Goal: Task Accomplishment & Management: Manage account settings

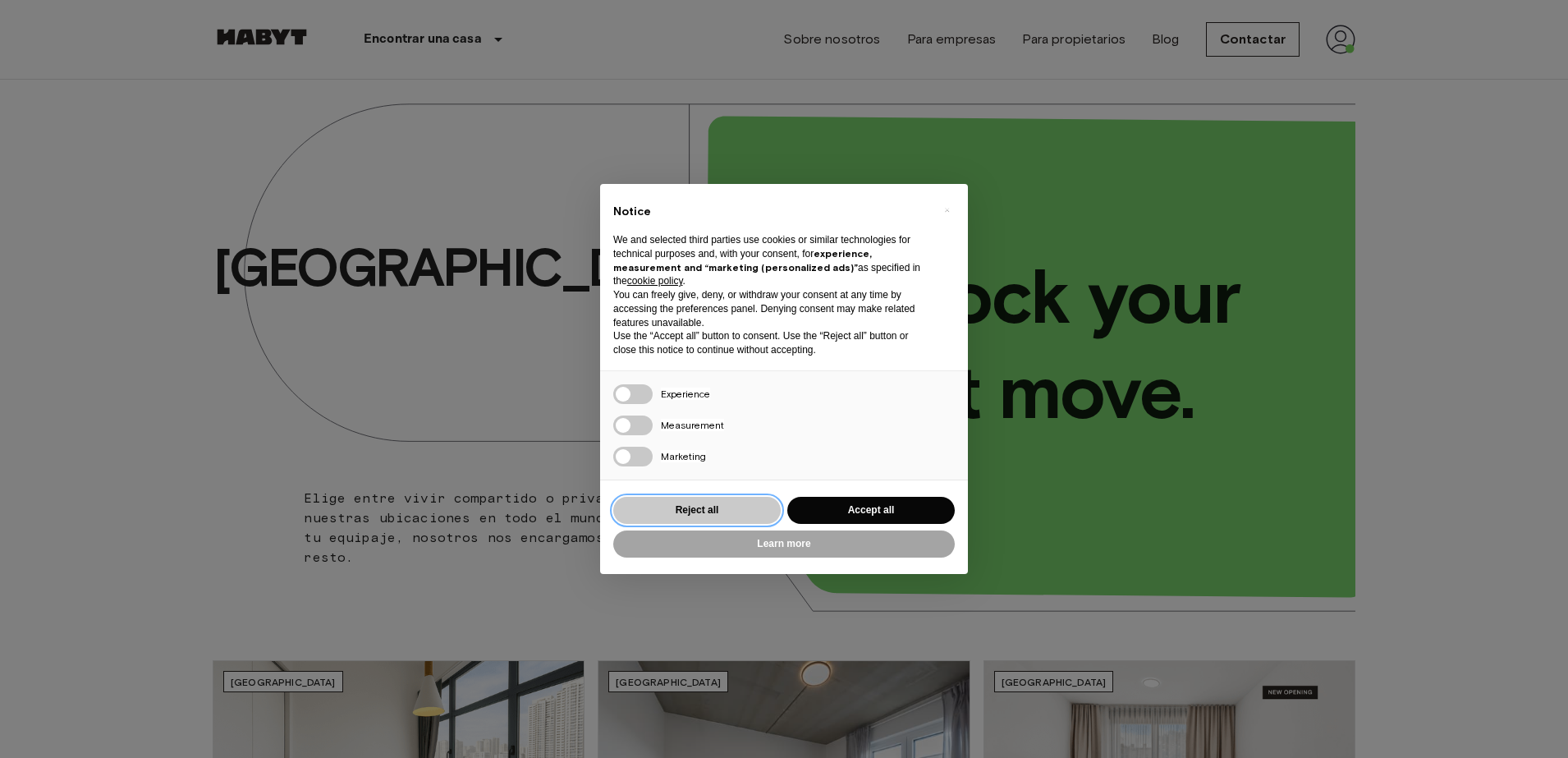
click at [715, 514] on button "Reject all" at bounding box center [697, 511] width 168 height 27
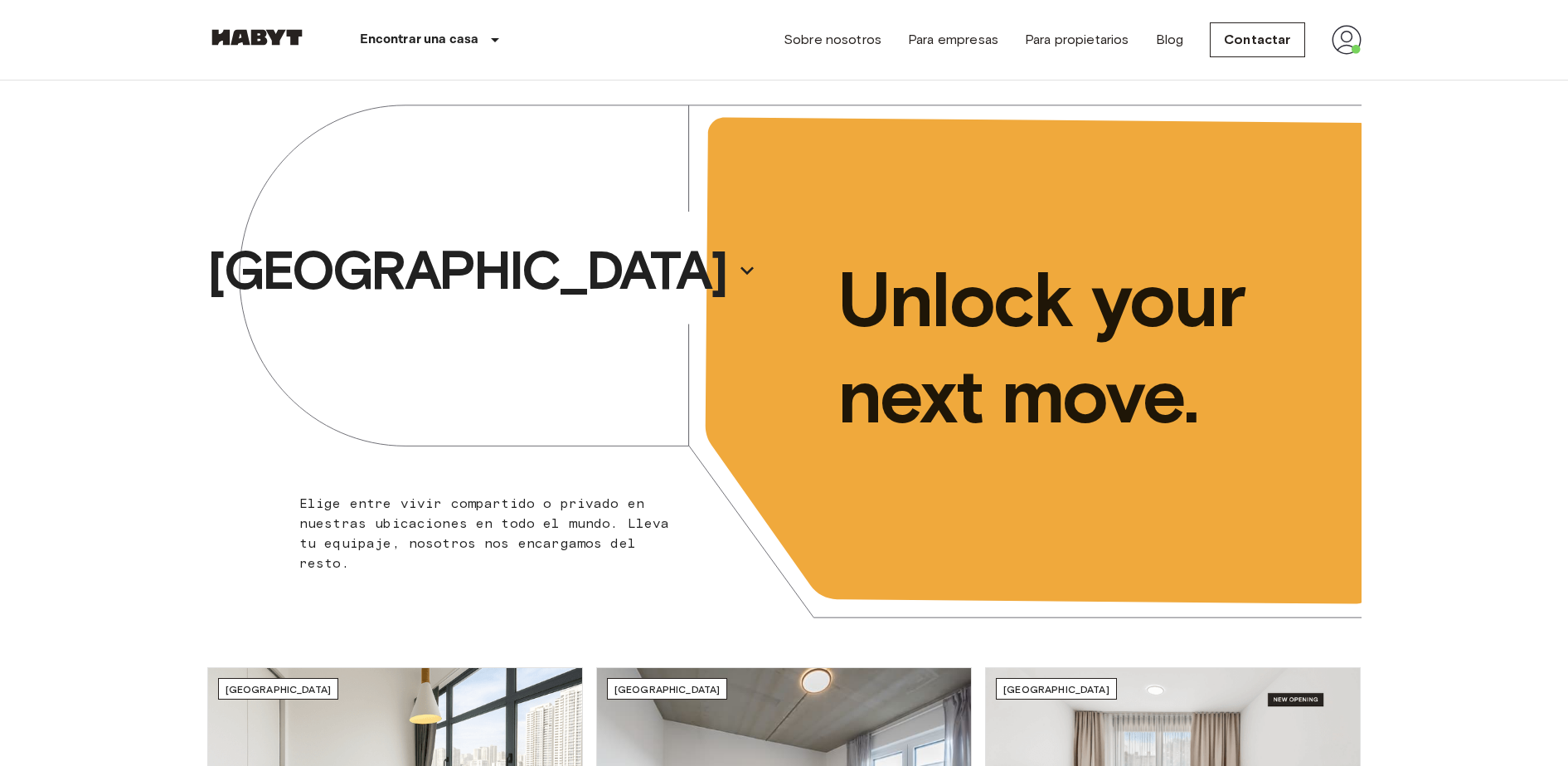
click at [1346, 37] on img at bounding box center [1347, 39] width 30 height 30
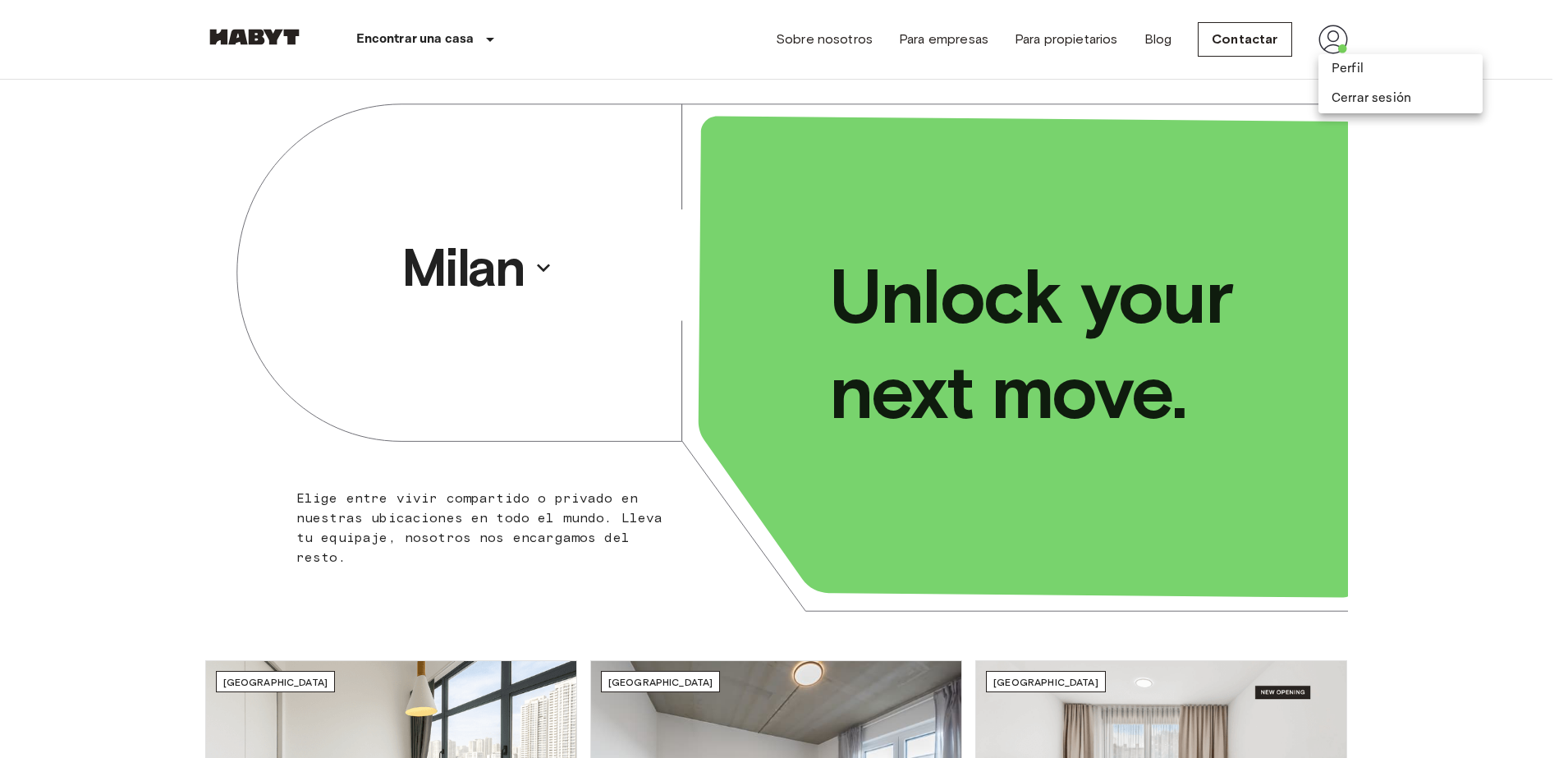
click at [1331, 50] on div at bounding box center [784, 379] width 1568 height 758
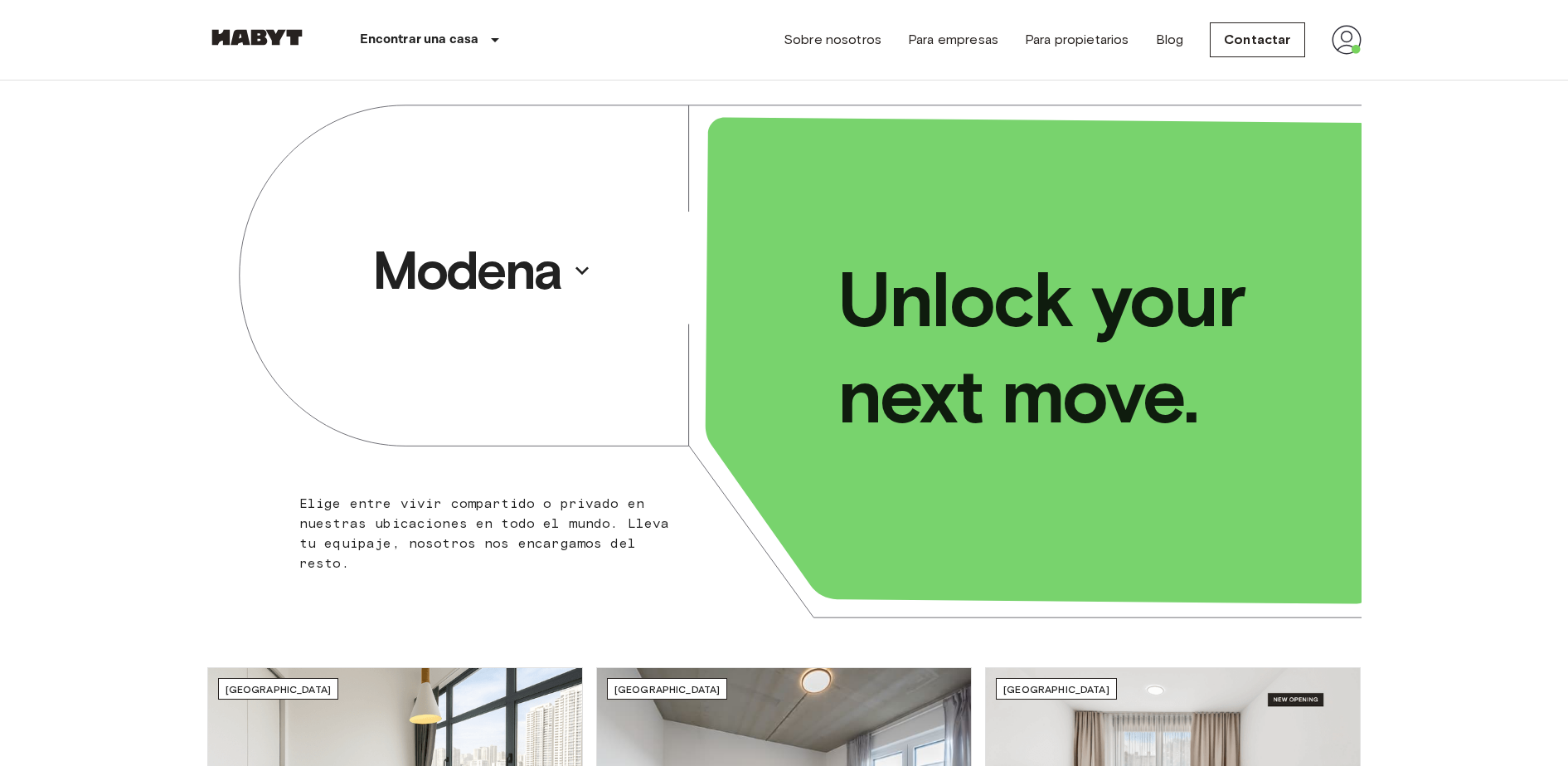
click at [1342, 44] on img at bounding box center [1347, 39] width 30 height 30
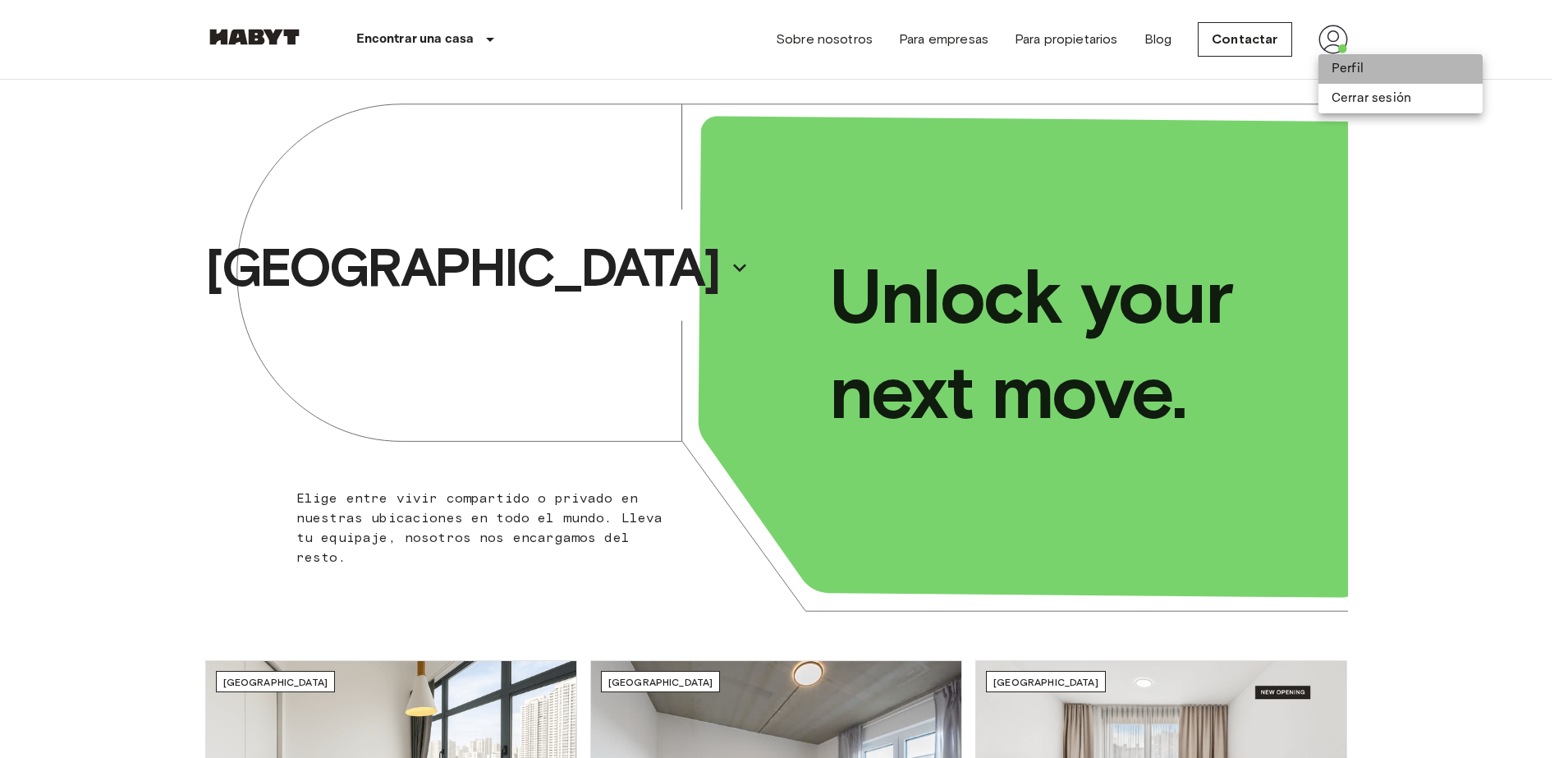
click at [1358, 70] on li "Perfil" at bounding box center [1400, 69] width 164 height 29
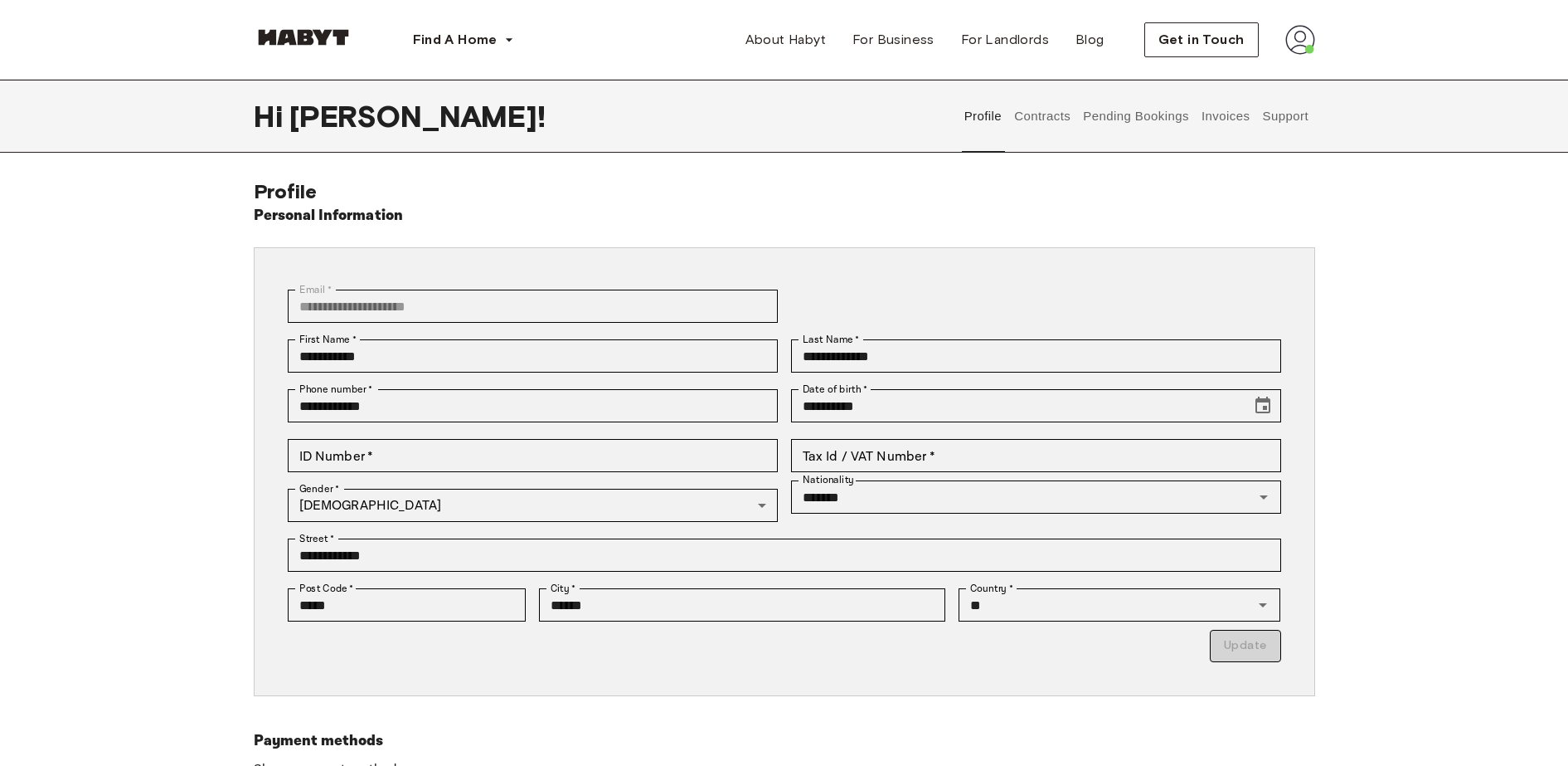
click at [997, 305] on div "**********" at bounding box center [778, 306] width 1007 height 50
click at [904, 355] on input "**********" at bounding box center [1036, 356] width 490 height 33
click at [777, 287] on div "**********" at bounding box center [526, 306] width 503 height 50
click at [1149, 128] on button "Pending Bookings" at bounding box center [1137, 116] width 110 height 73
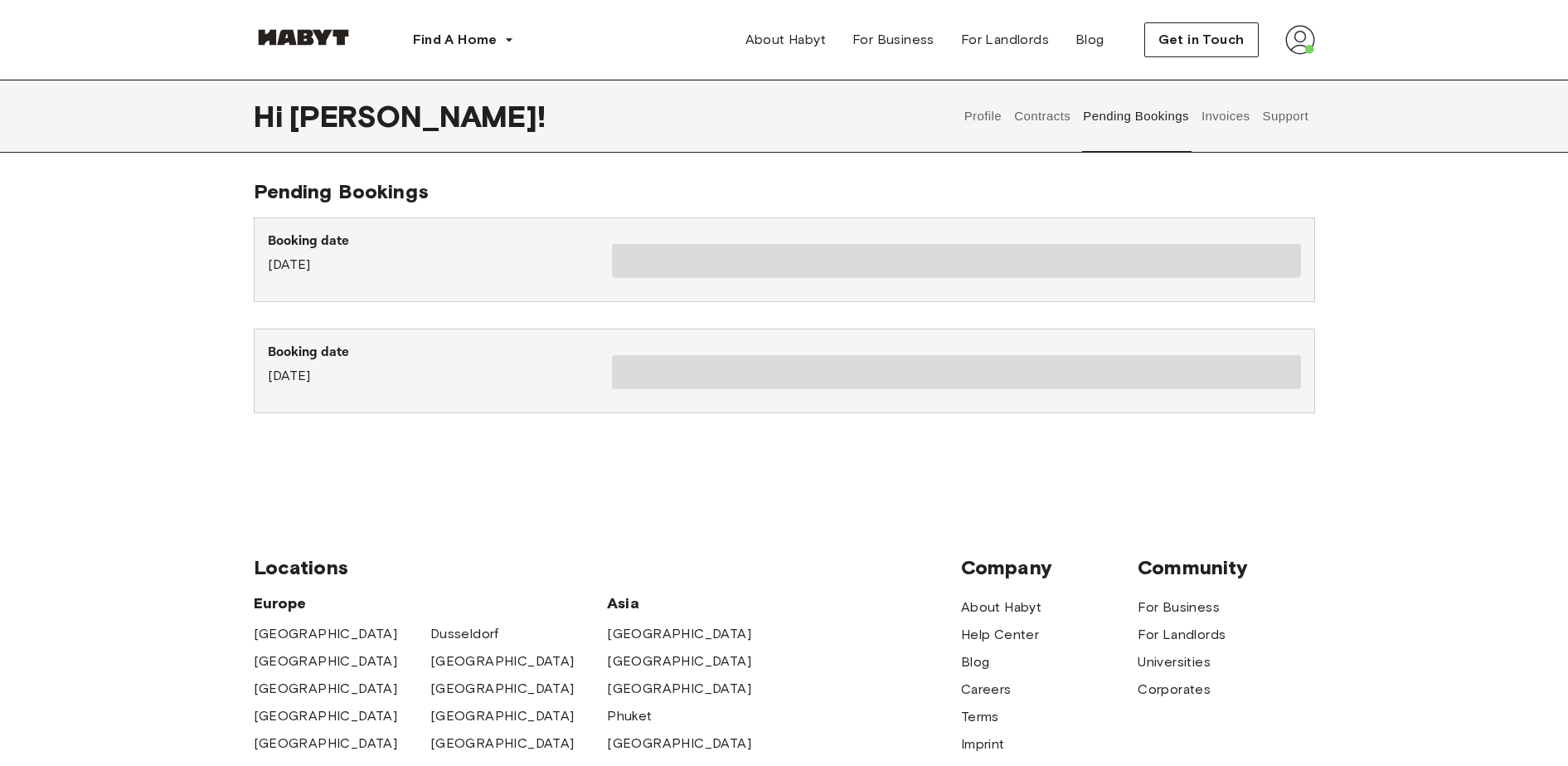
click at [1223, 115] on button "Invoices" at bounding box center [1224, 116] width 52 height 73
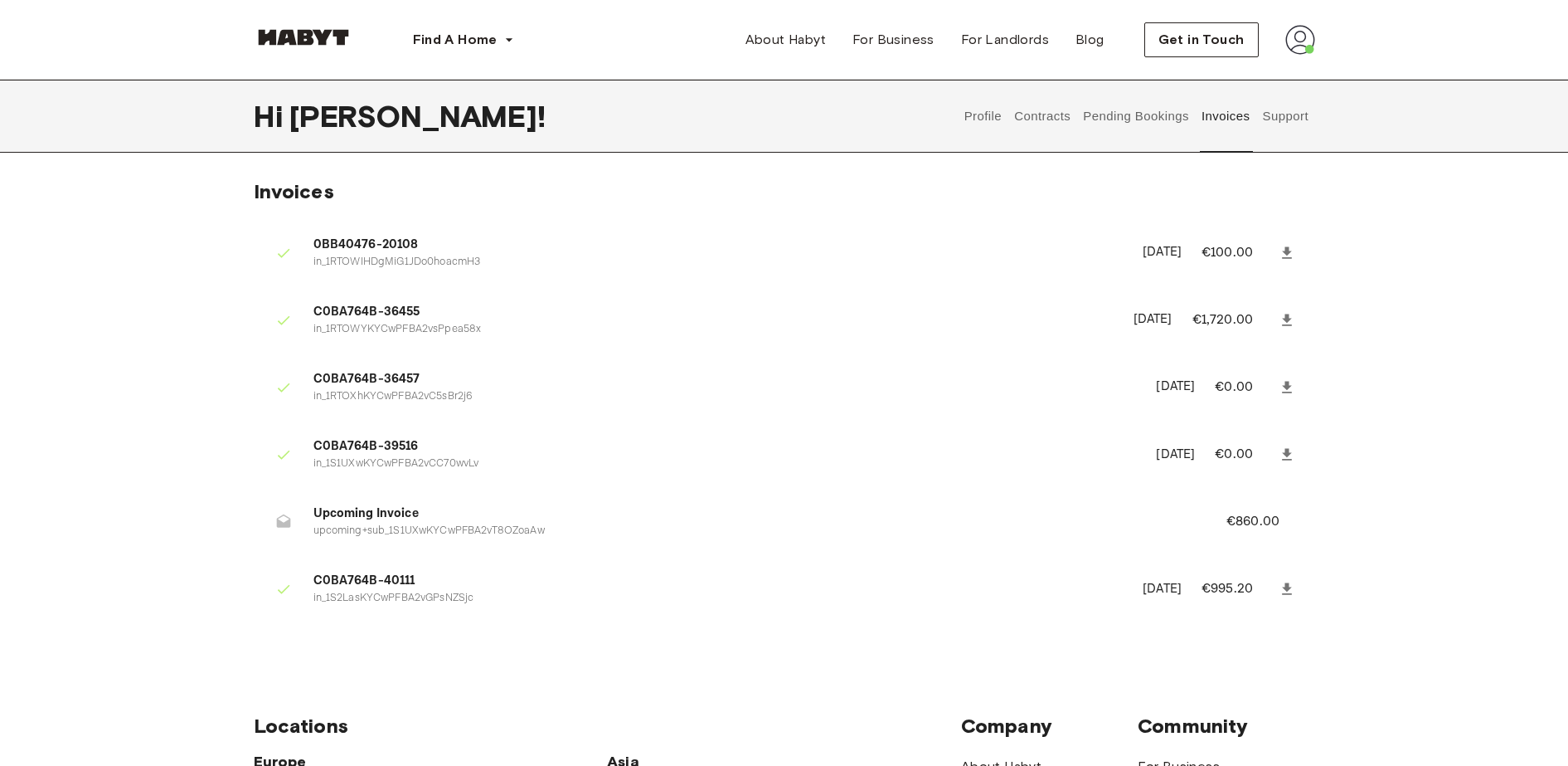
click at [1283, 108] on button "Support" at bounding box center [1286, 116] width 50 height 73
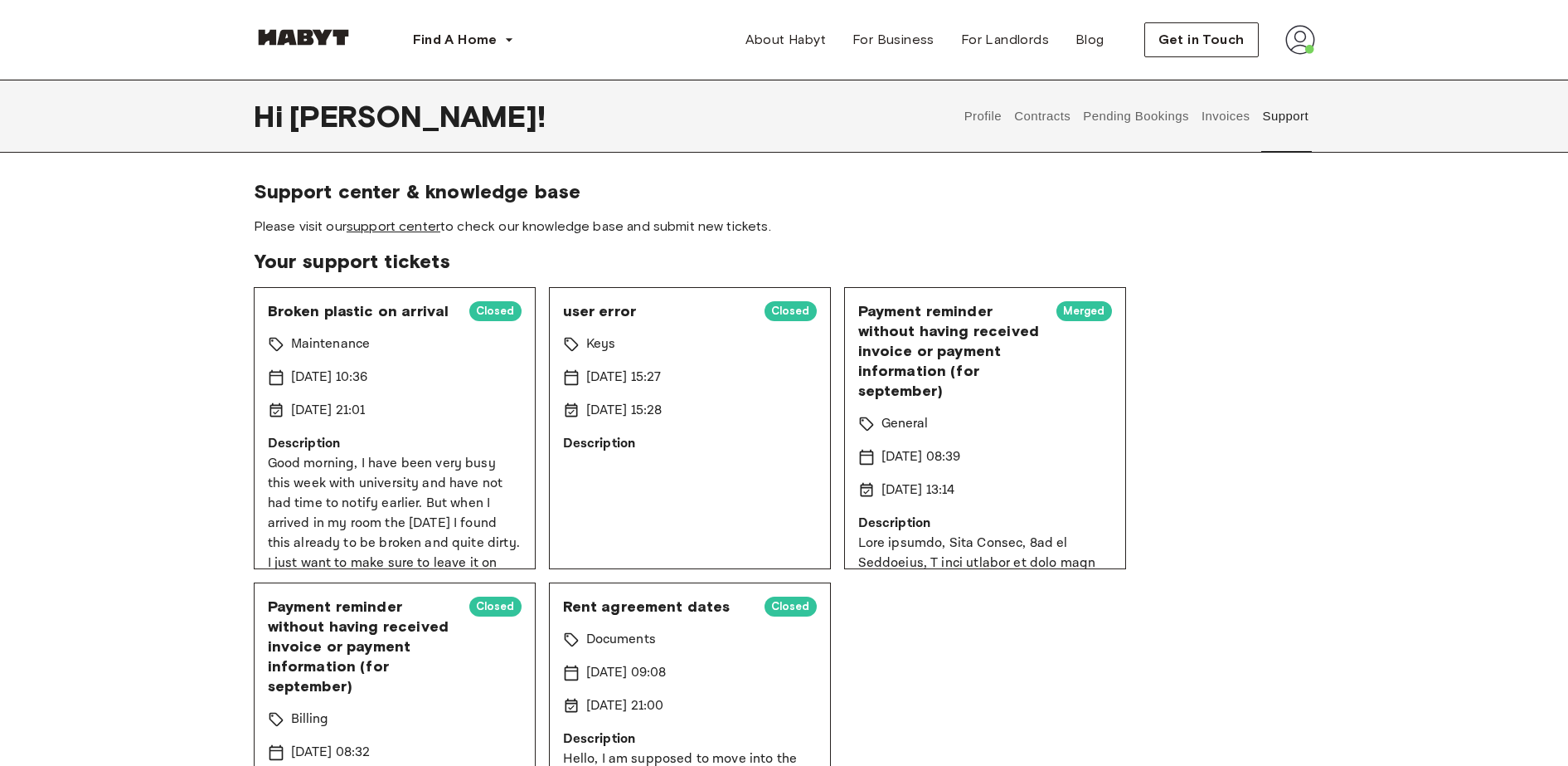
click at [409, 229] on link "support center" at bounding box center [393, 226] width 94 height 16
click at [1293, 42] on img at bounding box center [1300, 39] width 30 height 30
drag, startPoint x: 1205, startPoint y: 230, endPoint x: 1308, endPoint y: 49, distance: 208.3
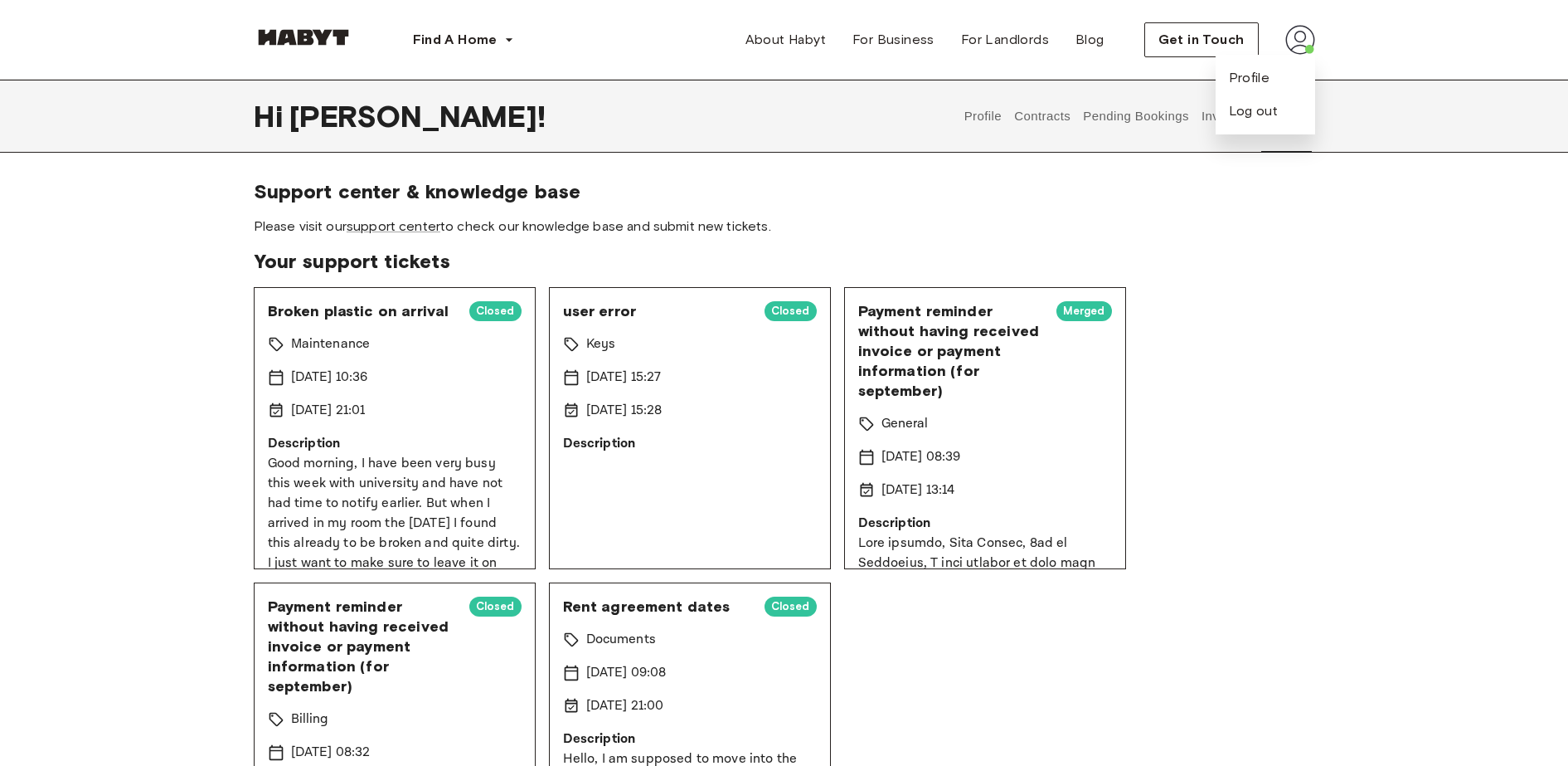
click at [1308, 49] on img at bounding box center [1300, 39] width 30 height 30
click at [1170, 277] on section "Your support tickets Broken plastic on arrival Closed Maintenance 11 Sep 2025 1…" at bounding box center [784, 556] width 1061 height 615
click at [1298, 44] on img at bounding box center [1300, 39] width 30 height 30
click at [1310, 55] on div "Profile Log out" at bounding box center [1265, 95] width 99 height 80
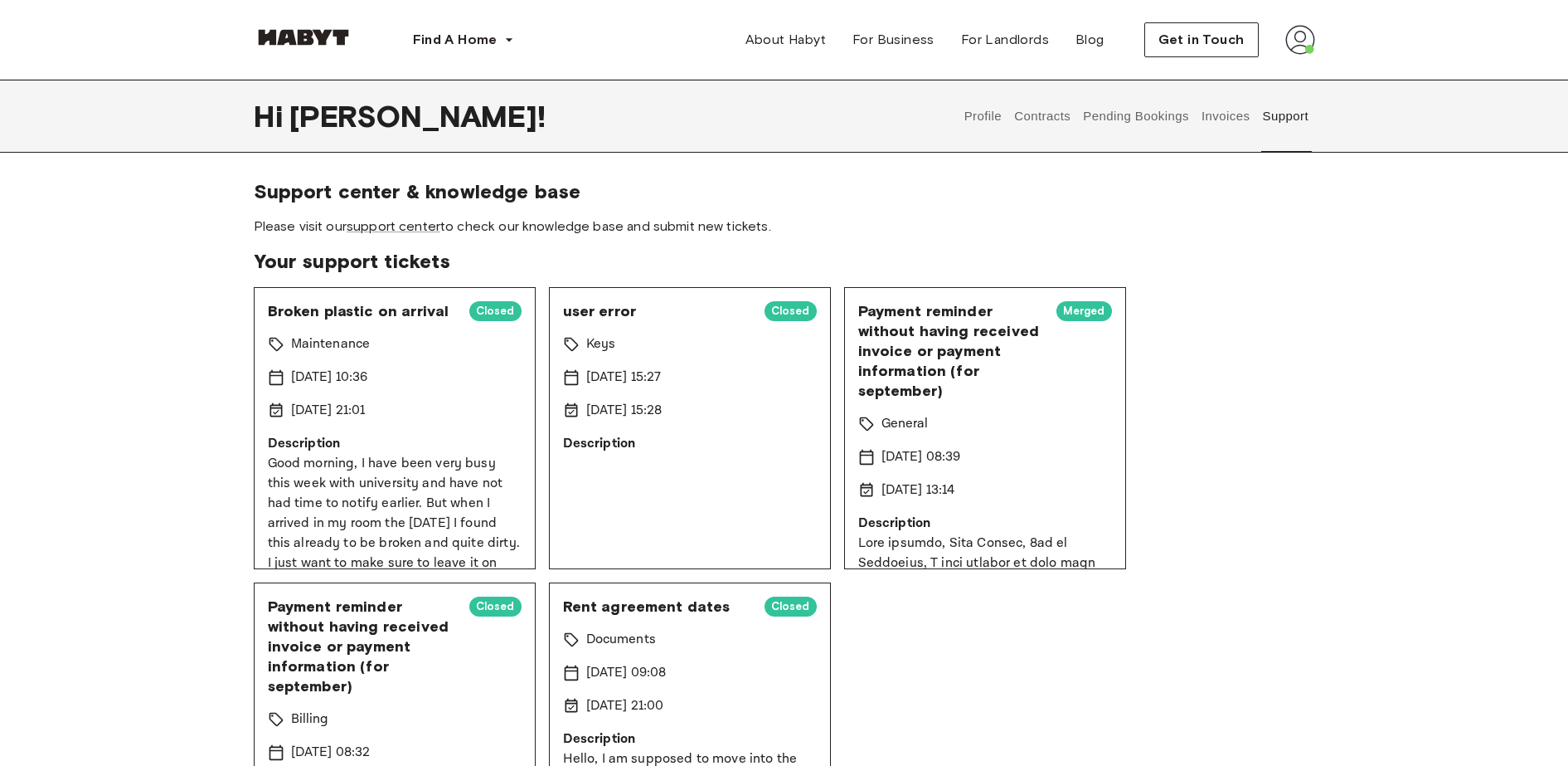
click at [1302, 49] on img at bounding box center [1300, 39] width 30 height 30
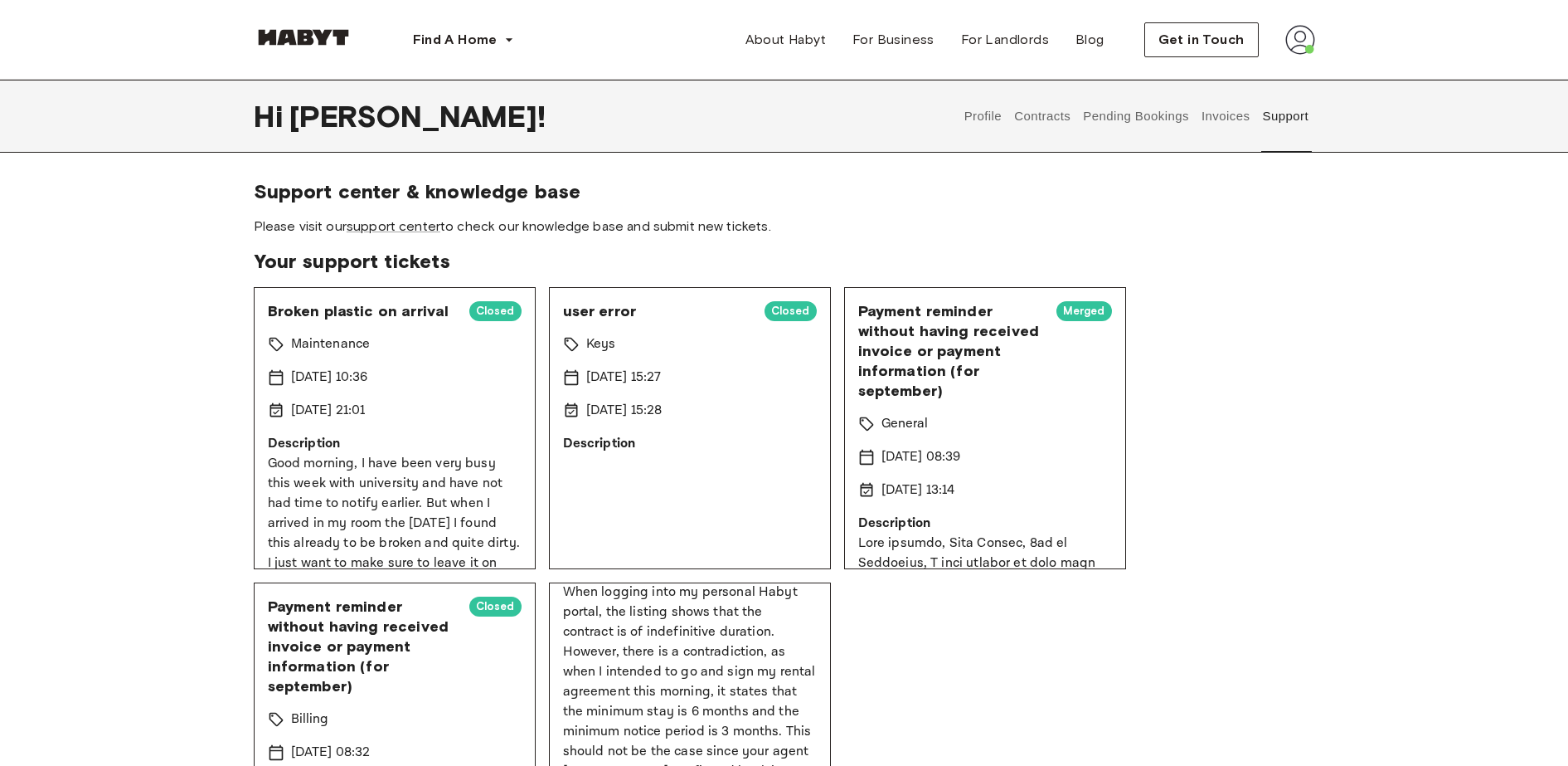
click at [1013, 117] on button "Contracts" at bounding box center [1043, 116] width 61 height 73
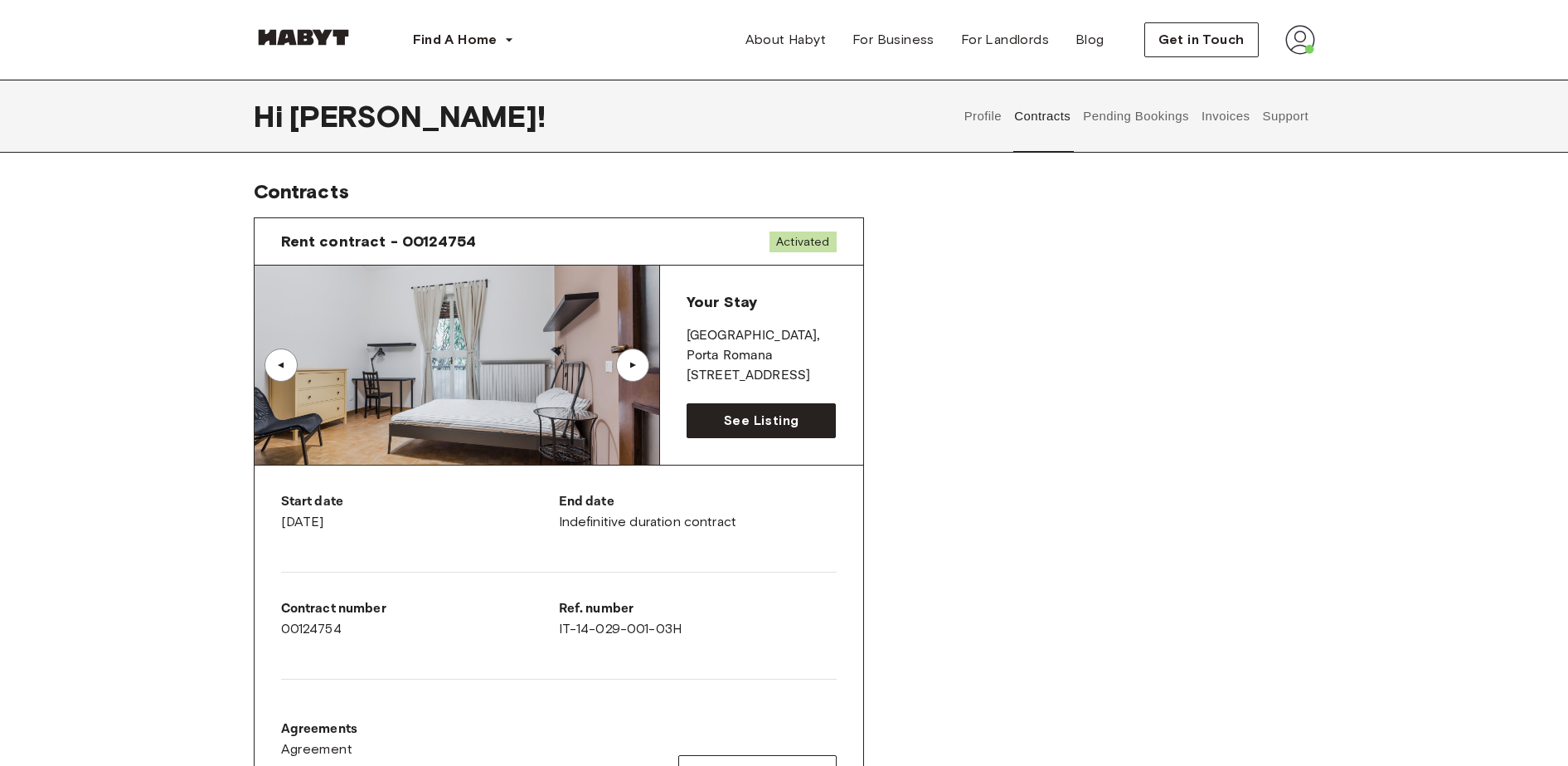
click at [424, 432] on img at bounding box center [457, 365] width 405 height 199
click at [635, 366] on div "▲" at bounding box center [632, 365] width 17 height 10
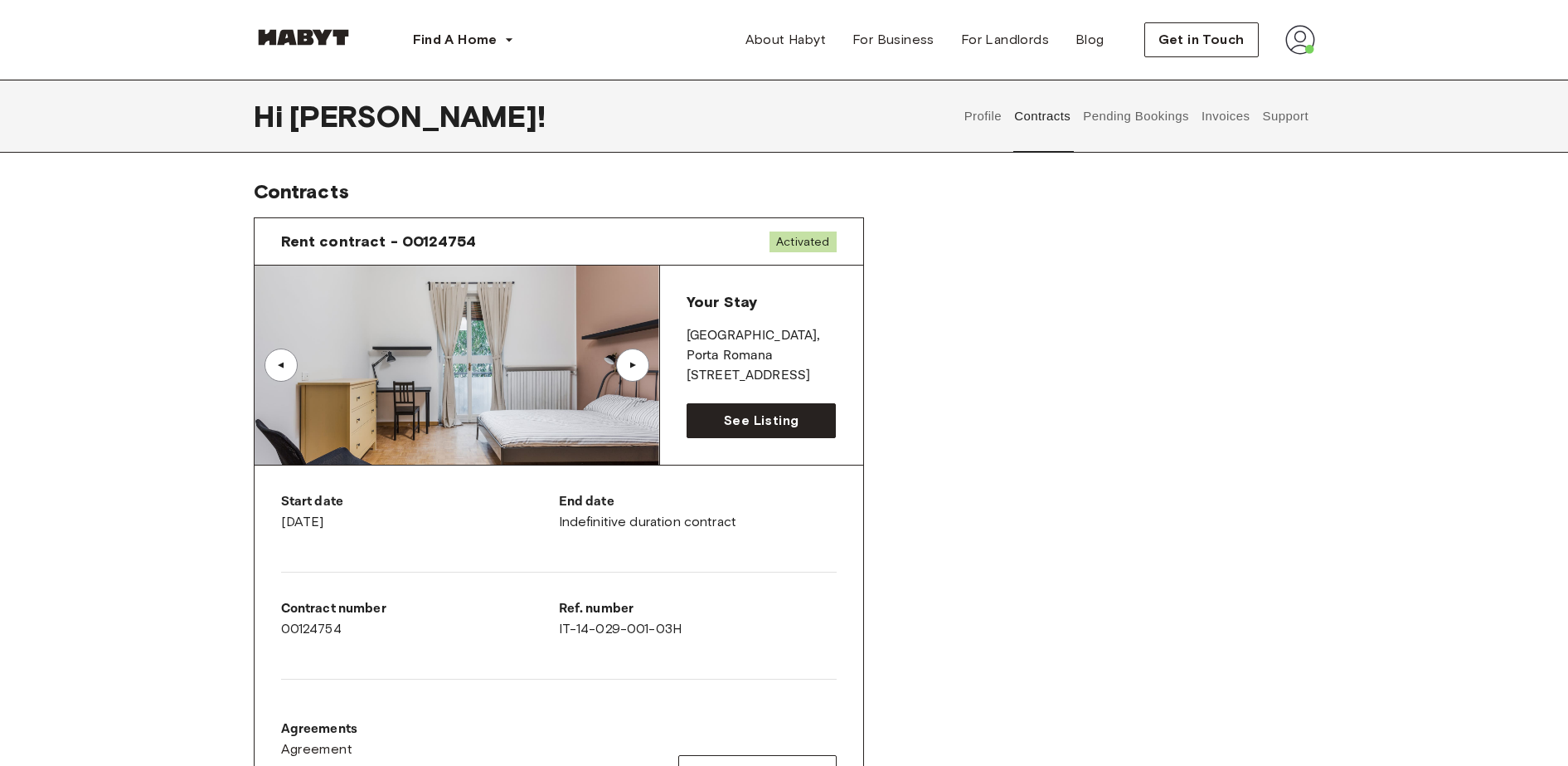
click at [284, 371] on div "▲" at bounding box center [282, 365] width 33 height 33
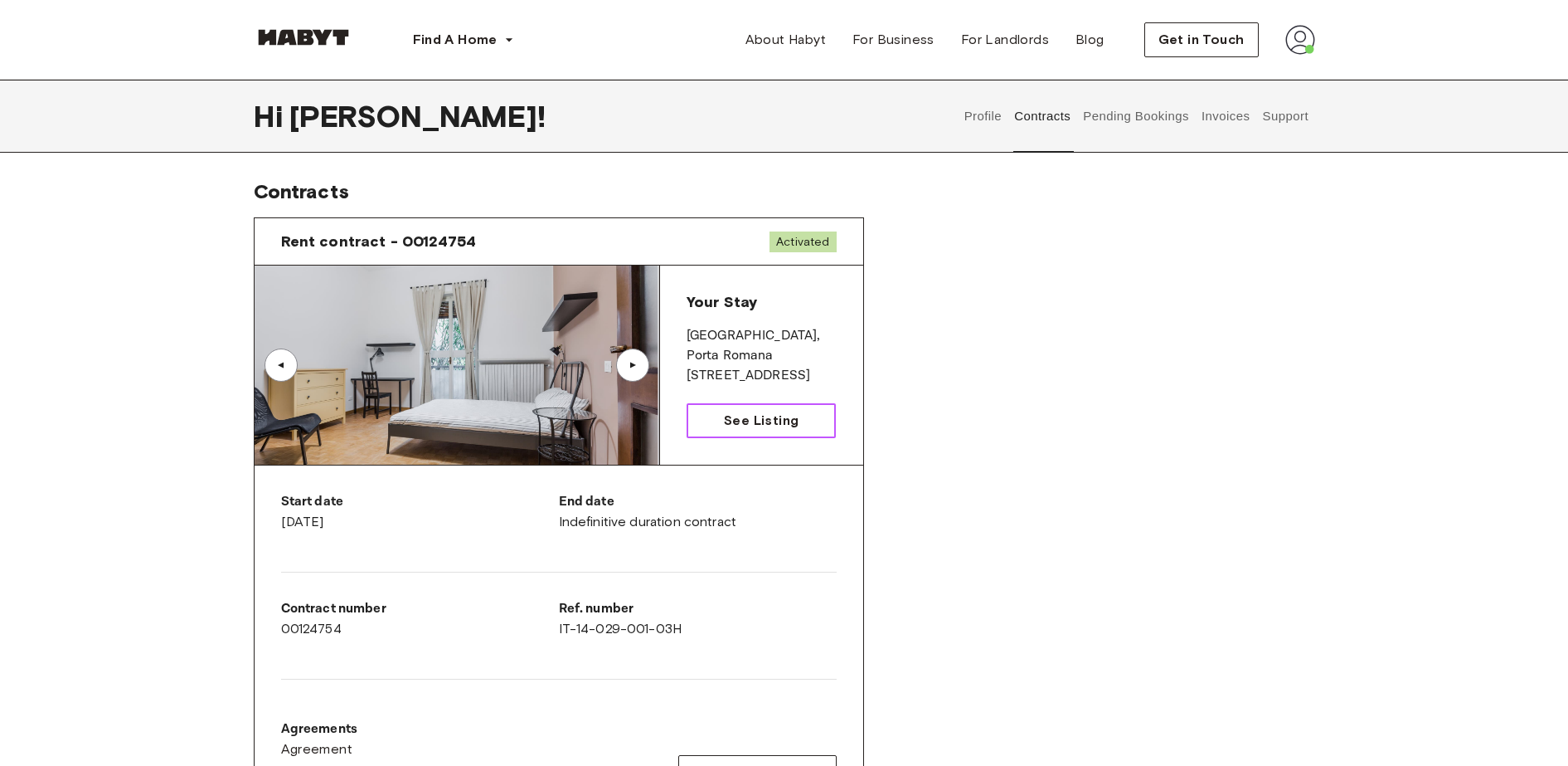
click at [739, 422] on span "See Listing" at bounding box center [761, 420] width 75 height 20
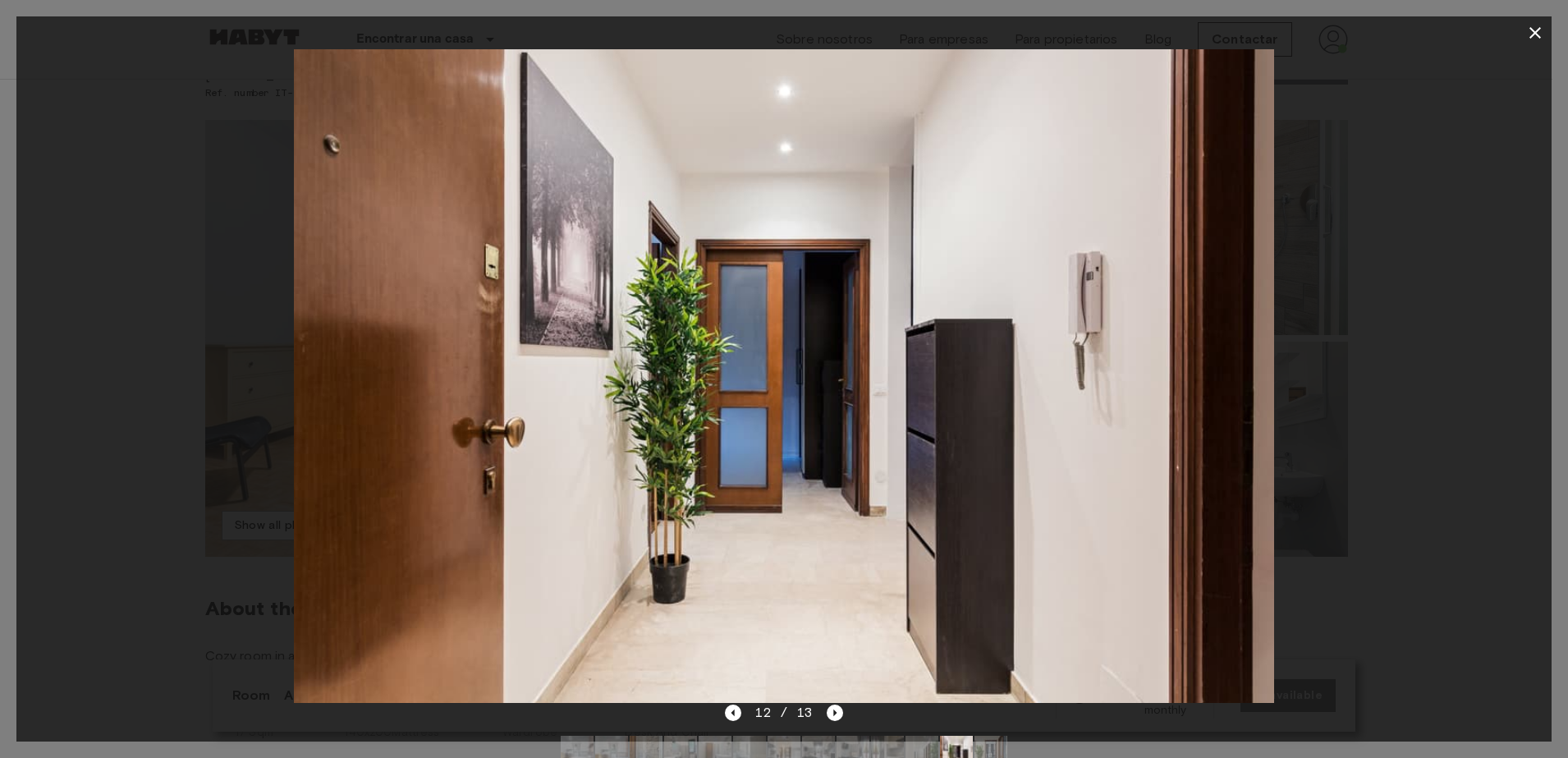
click at [50, 487] on div at bounding box center [784, 376] width 1535 height 654
click at [262, 340] on div at bounding box center [784, 376] width 1535 height 654
click at [1536, 37] on icon "button" at bounding box center [1535, 33] width 19 height 19
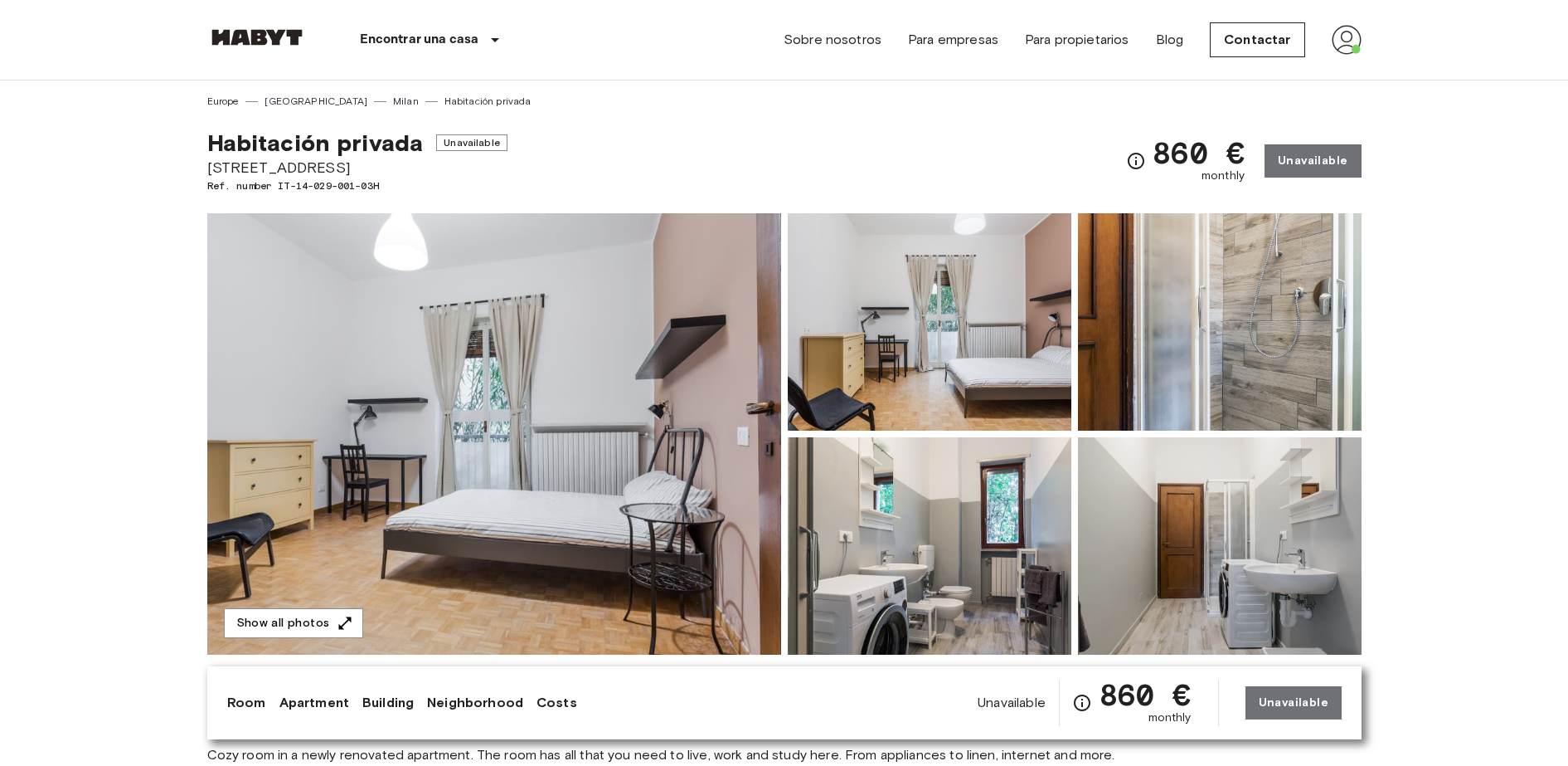
click at [689, 463] on img at bounding box center [494, 434] width 574 height 441
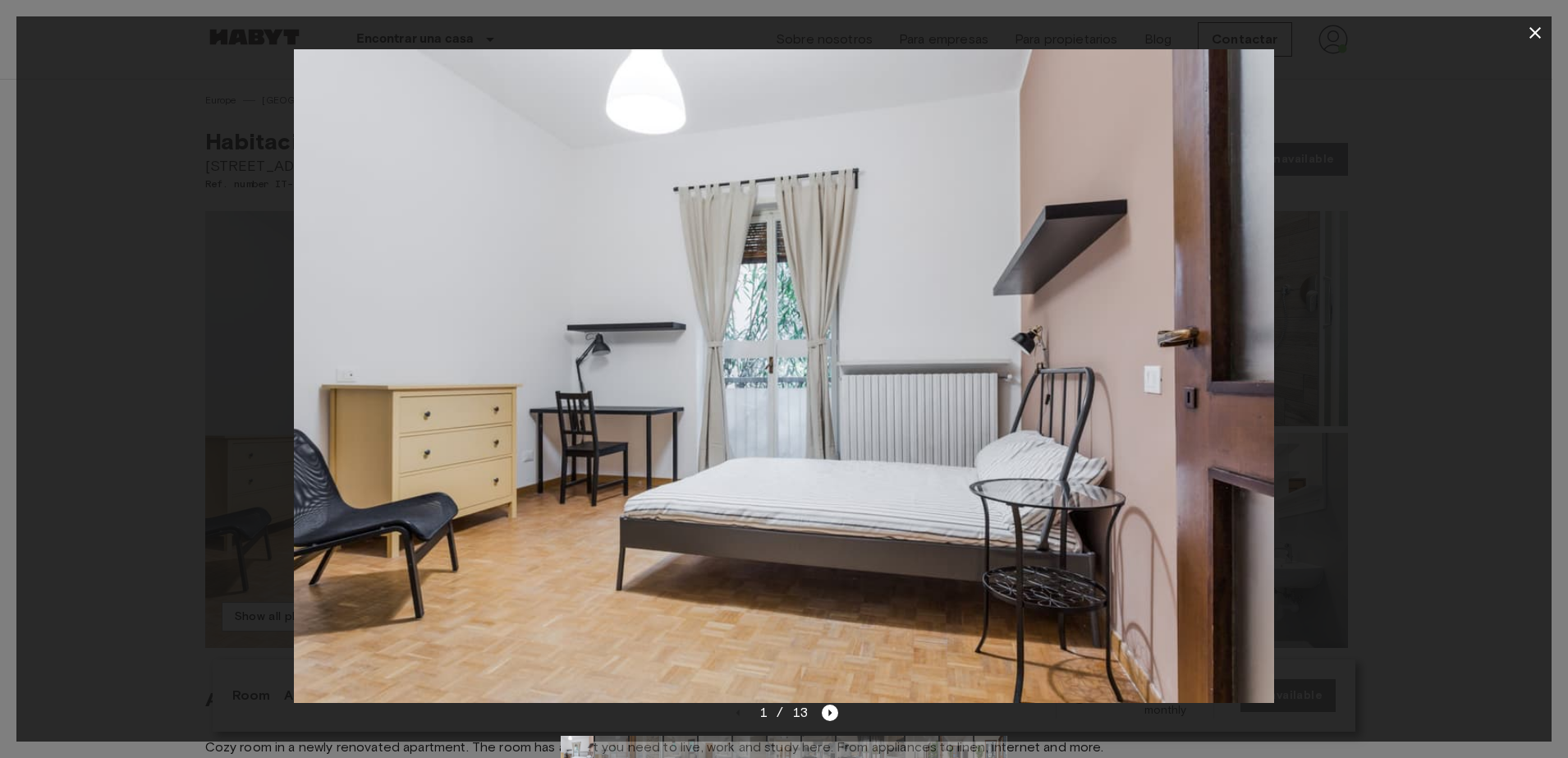
click at [128, 176] on div at bounding box center [784, 376] width 1535 height 654
click at [1548, 27] on button "button" at bounding box center [1536, 33] width 33 height 33
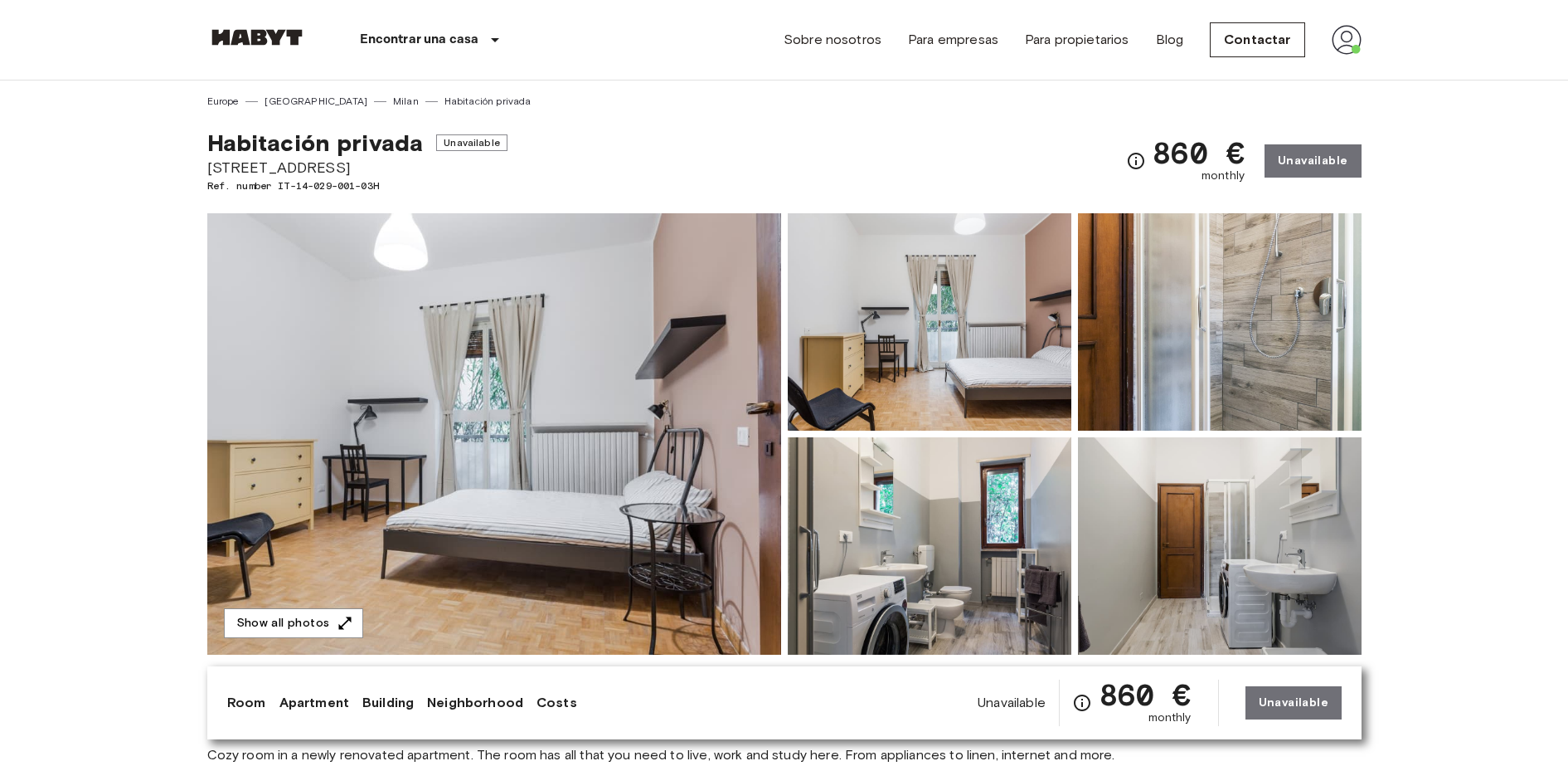
click at [1070, 298] on img at bounding box center [929, 322] width 283 height 218
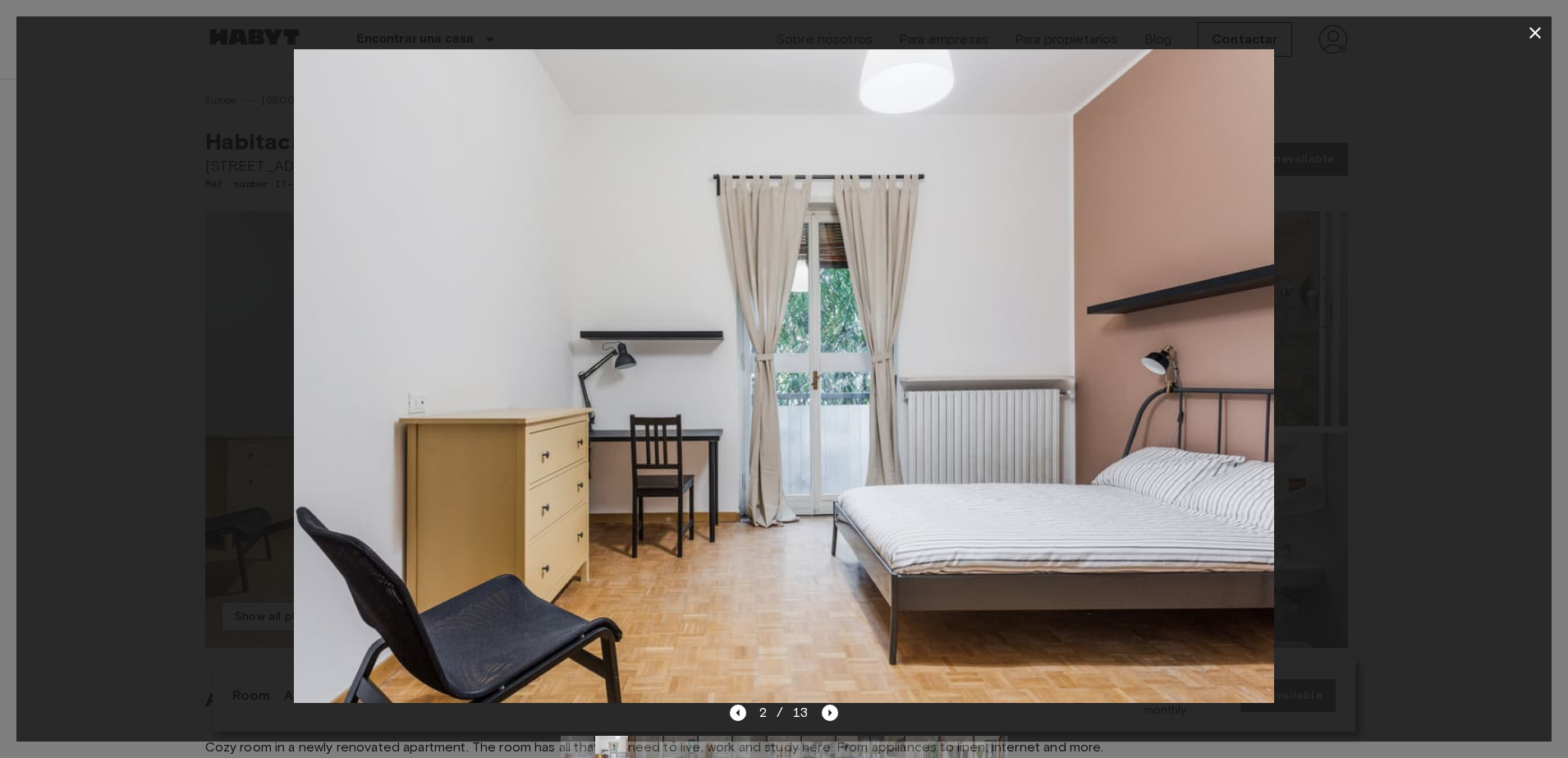
click at [123, 76] on div at bounding box center [784, 376] width 1535 height 654
drag, startPoint x: 1542, startPoint y: 34, endPoint x: 1532, endPoint y: 40, distance: 11.7
click at [1532, 40] on icon "button" at bounding box center [1535, 33] width 19 height 19
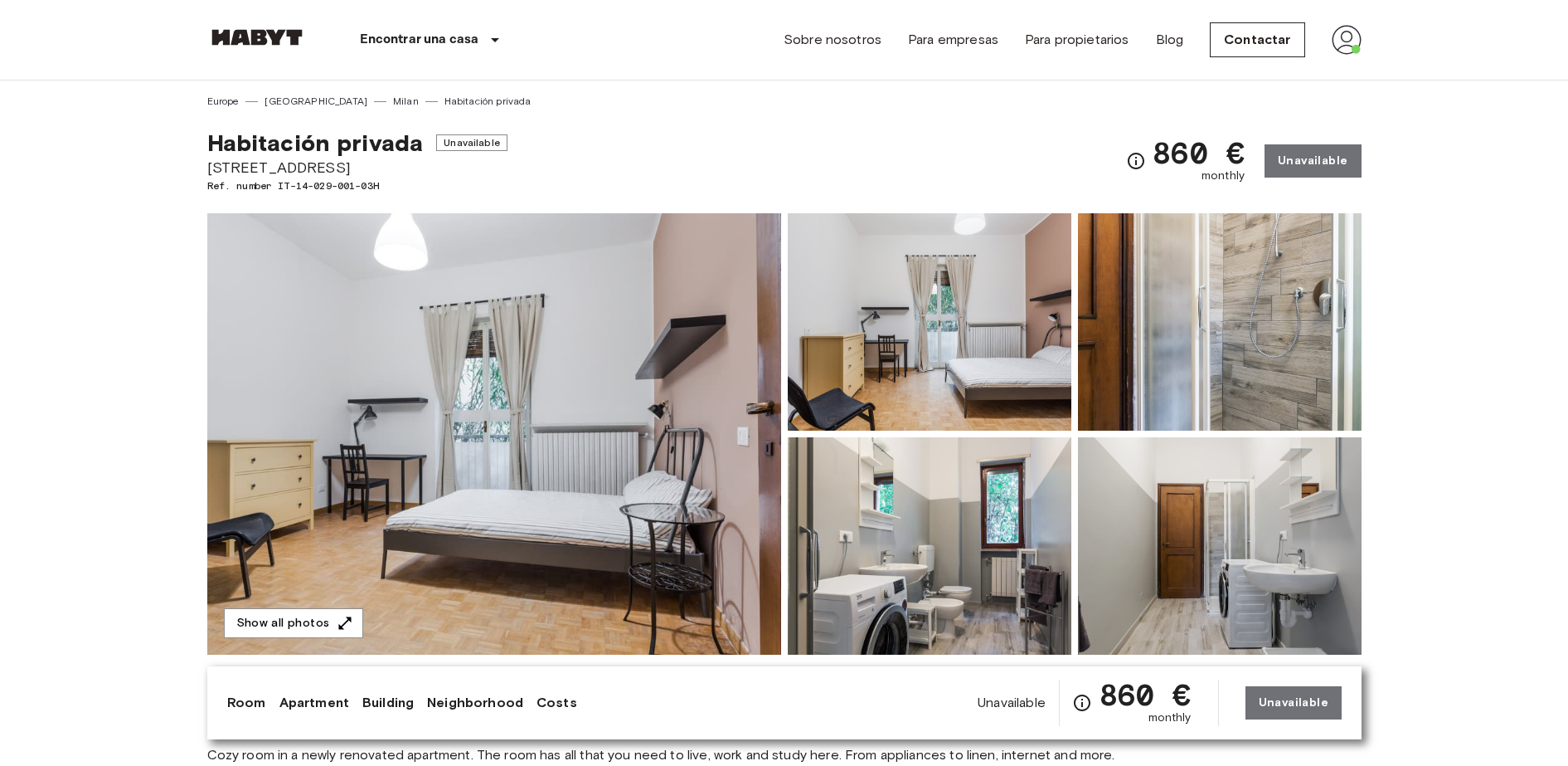
click at [1547, 40] on header "Encontrar una casa Europe Amsterdam Berlin Brussels Cologne Dusseldorf Frankfur…" at bounding box center [784, 40] width 1568 height 81
click at [1248, 393] on img at bounding box center [1220, 322] width 283 height 218
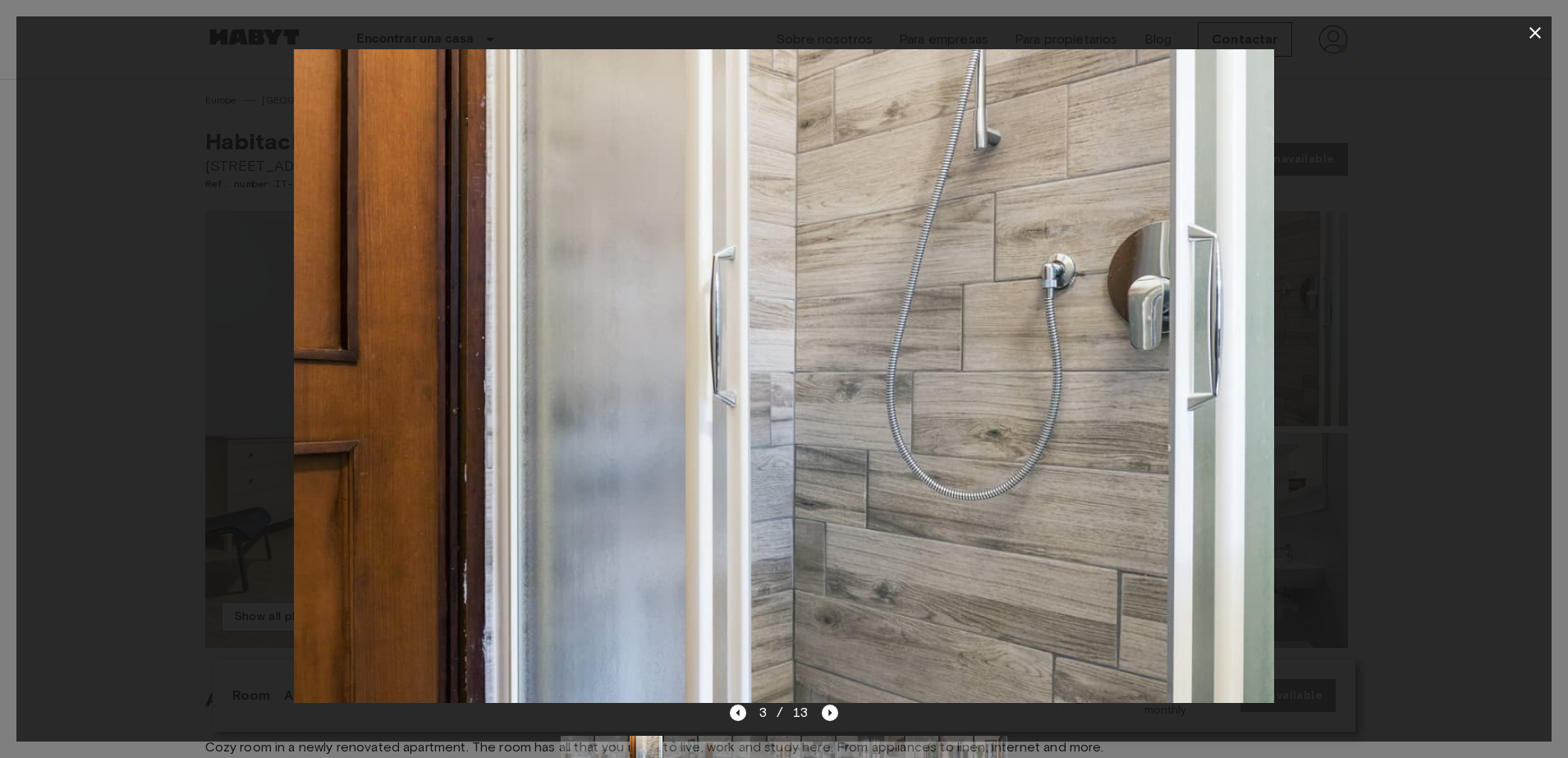
click at [178, 237] on div at bounding box center [784, 376] width 1535 height 654
click at [1532, 36] on icon "button" at bounding box center [1536, 33] width 12 height 12
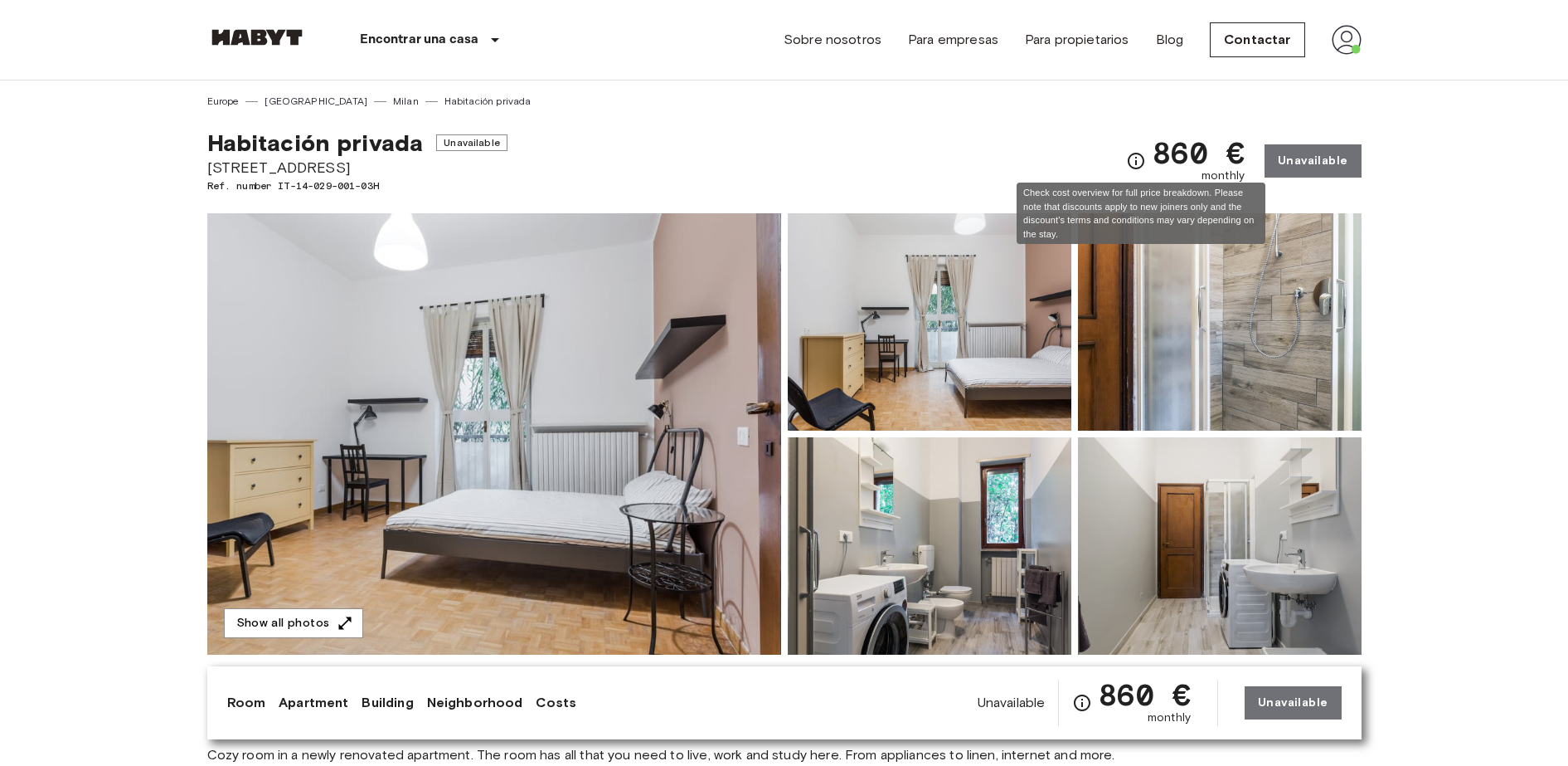
click at [1146, 161] on icon "Check cost overview for full price breakdown. Please note that discounts apply …" at bounding box center [1136, 160] width 20 height 20
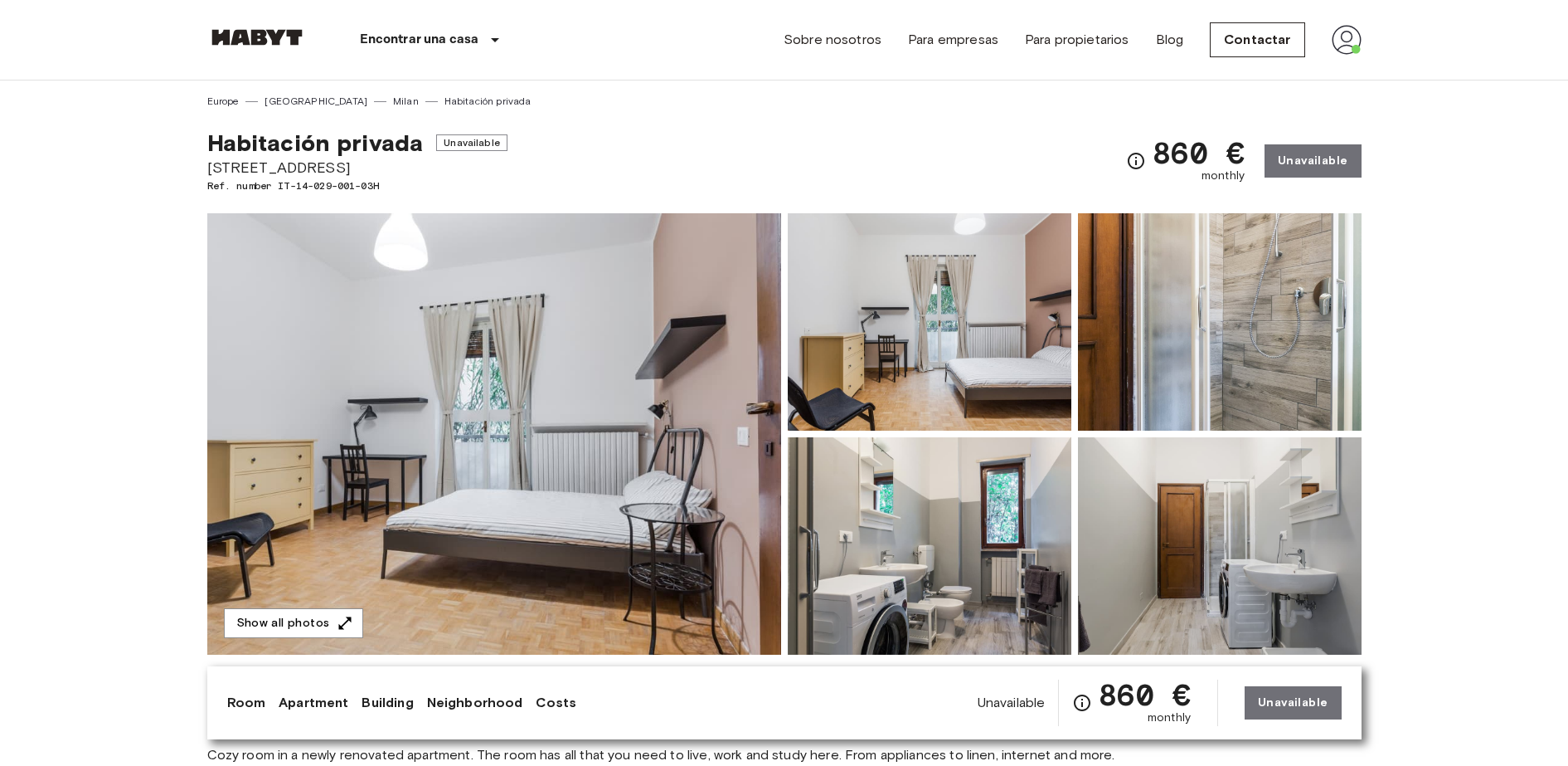
click at [824, 354] on img at bounding box center [929, 322] width 283 height 218
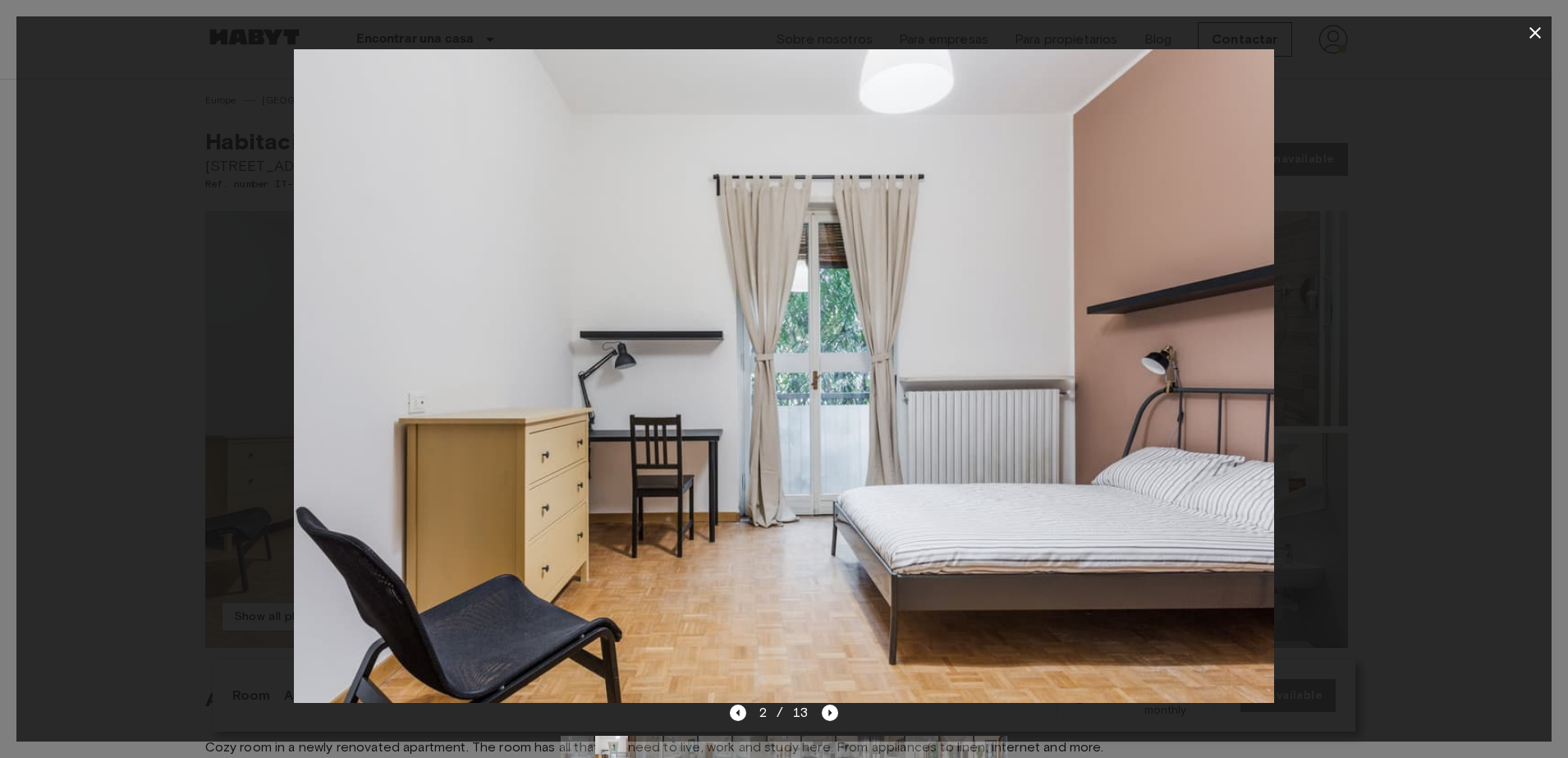
click at [304, 235] on img at bounding box center [784, 376] width 981 height 654
click at [197, 158] on div at bounding box center [784, 376] width 1535 height 654
